Goal: Task Accomplishment & Management: Use online tool/utility

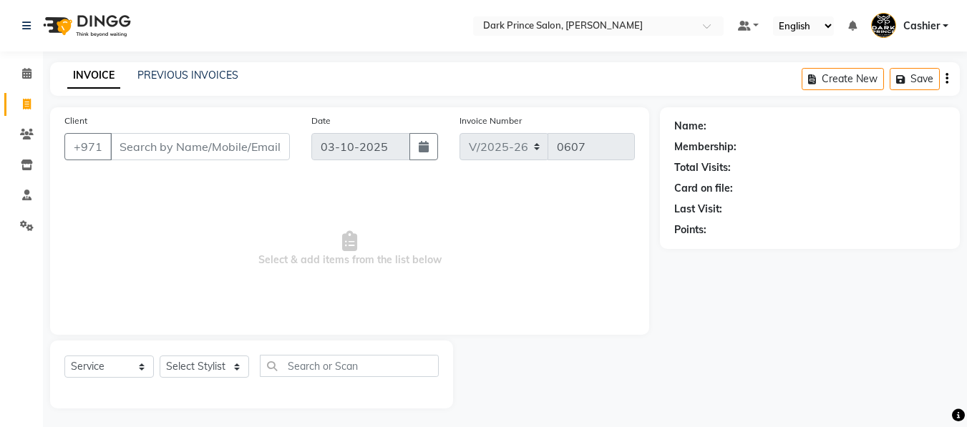
select select "8540"
select select "service"
click at [36, 107] on span at bounding box center [26, 105] width 25 height 16
select select "service"
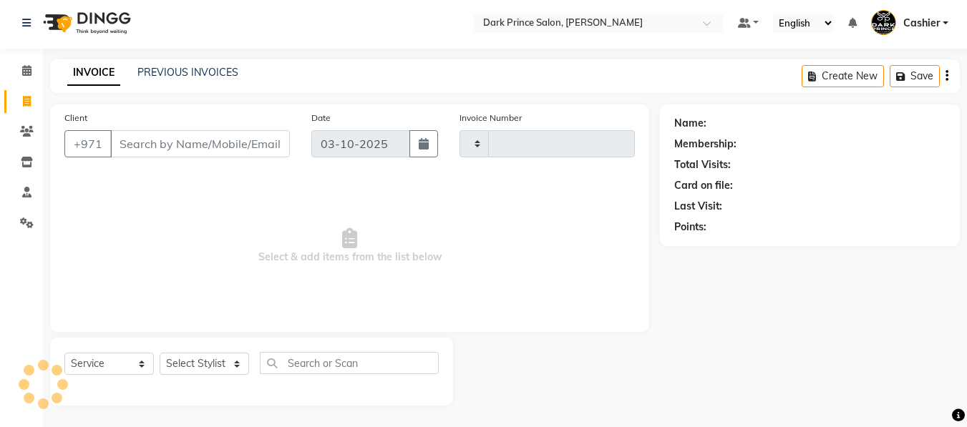
type input "0607"
select select "8540"
click at [36, 107] on span at bounding box center [26, 102] width 25 height 16
select select "service"
type input "0607"
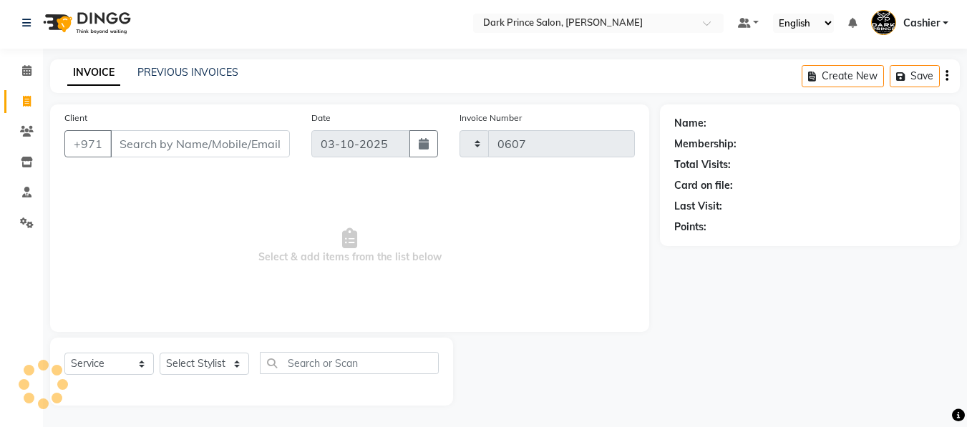
select select "8540"
click at [127, 110] on div "Client +971" at bounding box center [177, 139] width 247 height 59
